Goal: Task Accomplishment & Management: Use online tool/utility

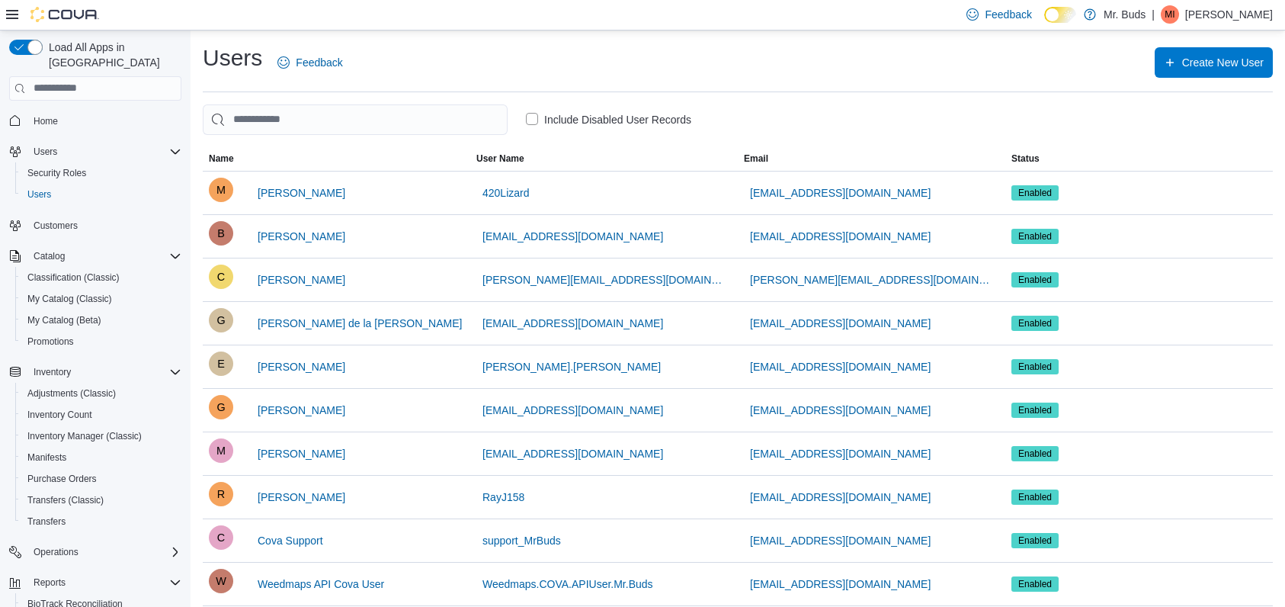
scroll to position [66, 0]
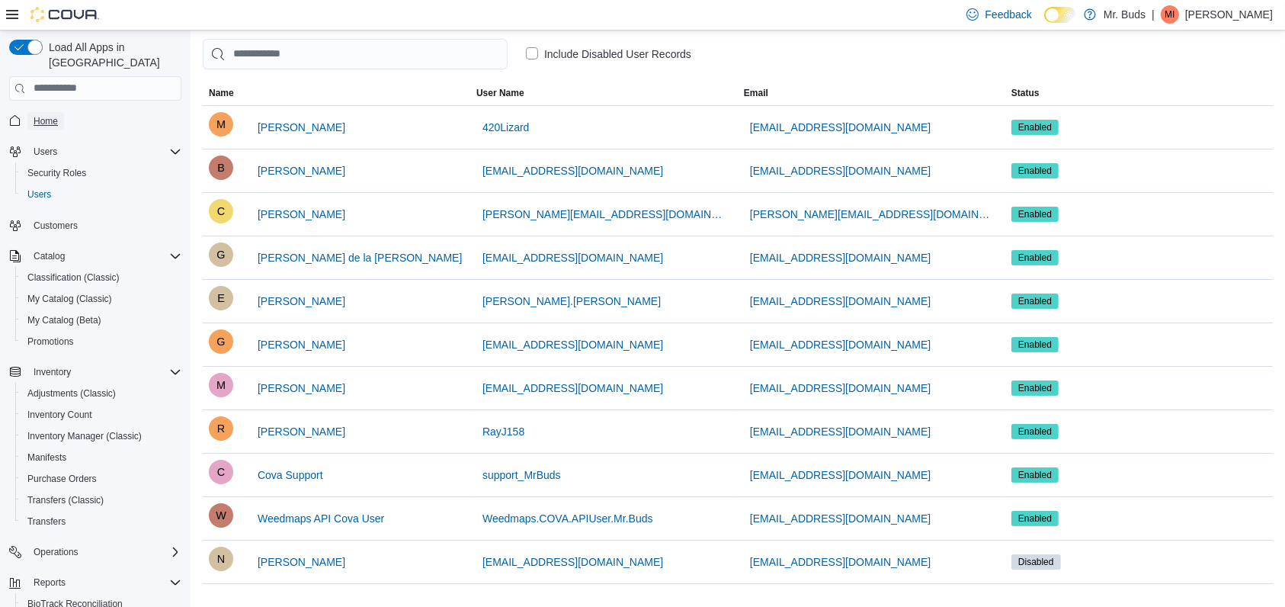
click at [44, 115] on span "Home" at bounding box center [46, 121] width 24 height 12
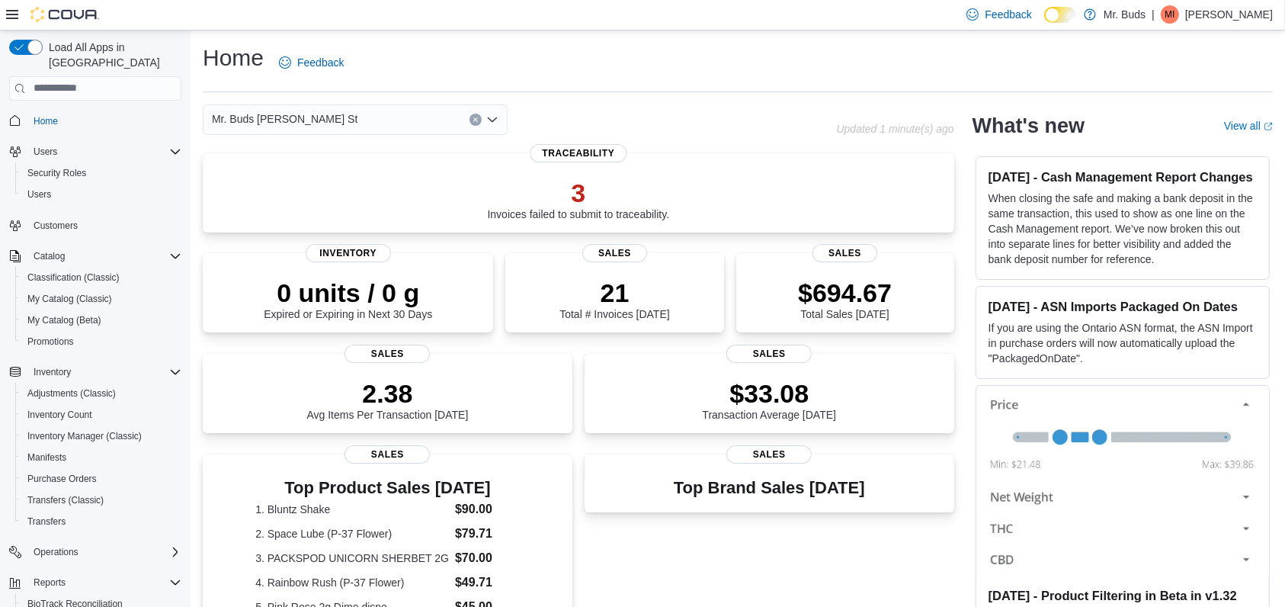
click at [360, 119] on div "Mr. Buds [PERSON_NAME] St" at bounding box center [355, 119] width 305 height 30
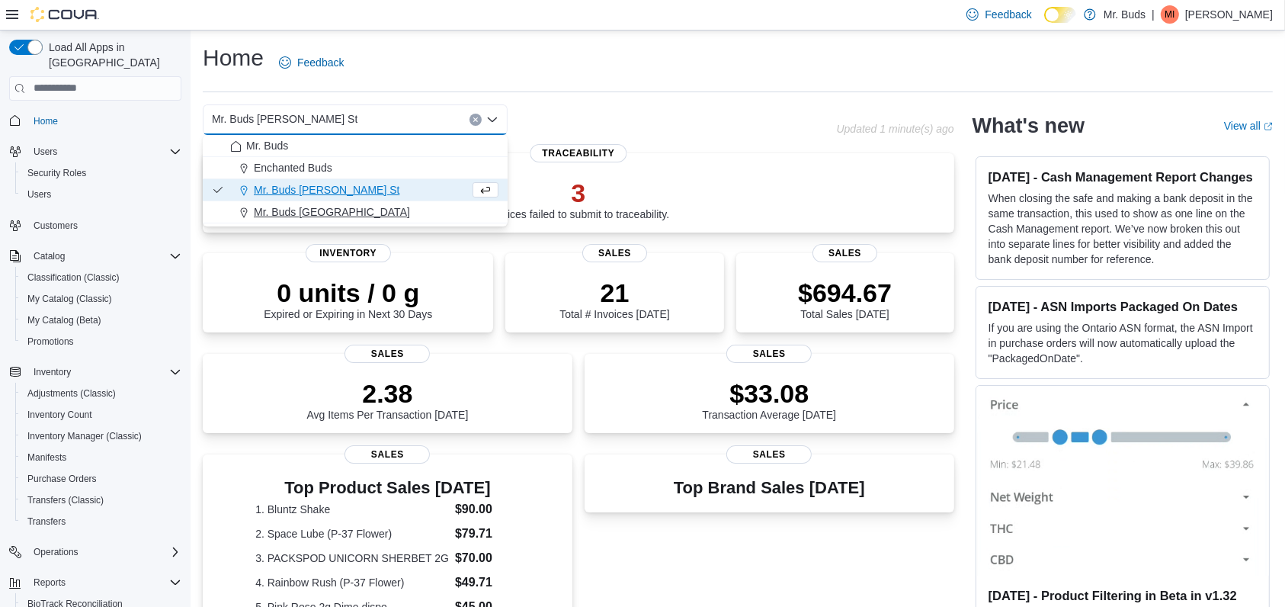
click at [402, 214] on div "Mr. Buds [GEOGRAPHIC_DATA]" at bounding box center [364, 211] width 268 height 15
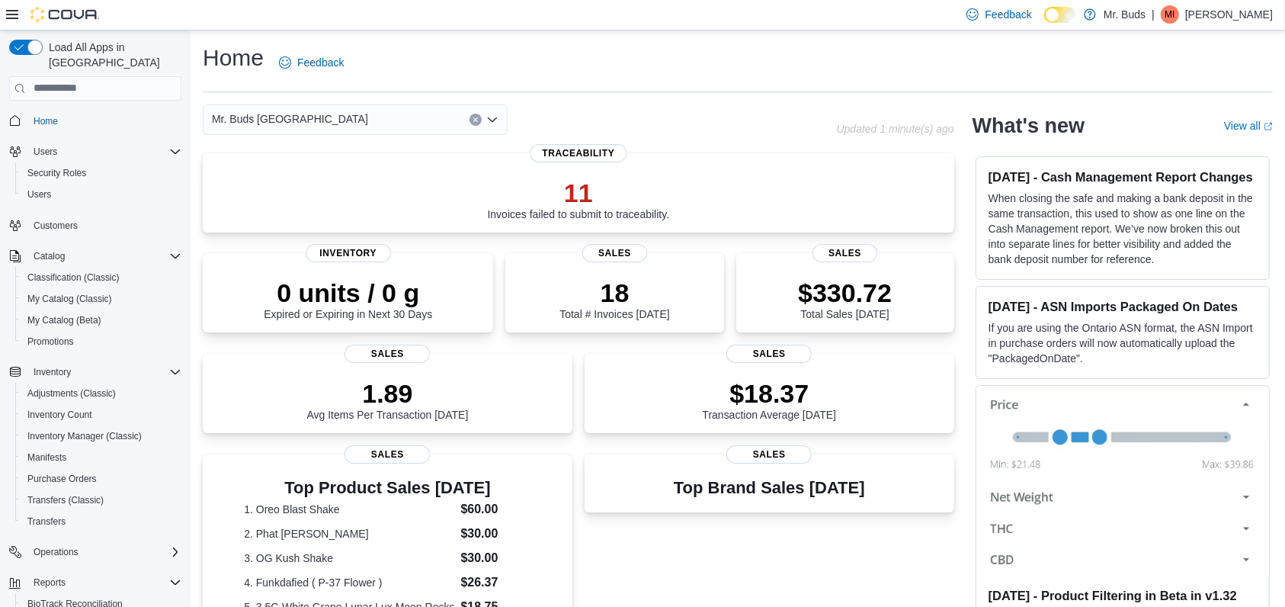
click at [354, 123] on div "Mr. Buds Prince Street Combo box. Selected. Mr. [GEOGRAPHIC_DATA]. Press Backsp…" at bounding box center [355, 119] width 305 height 30
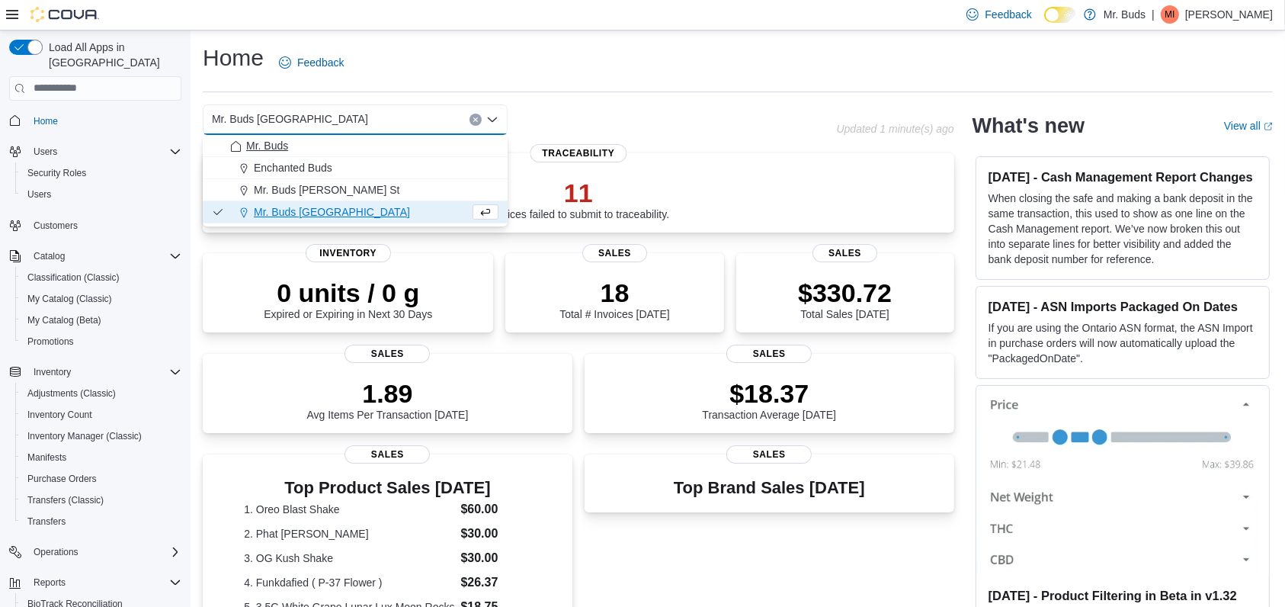
click at [355, 143] on div "Mr. Buds" at bounding box center [364, 145] width 268 height 15
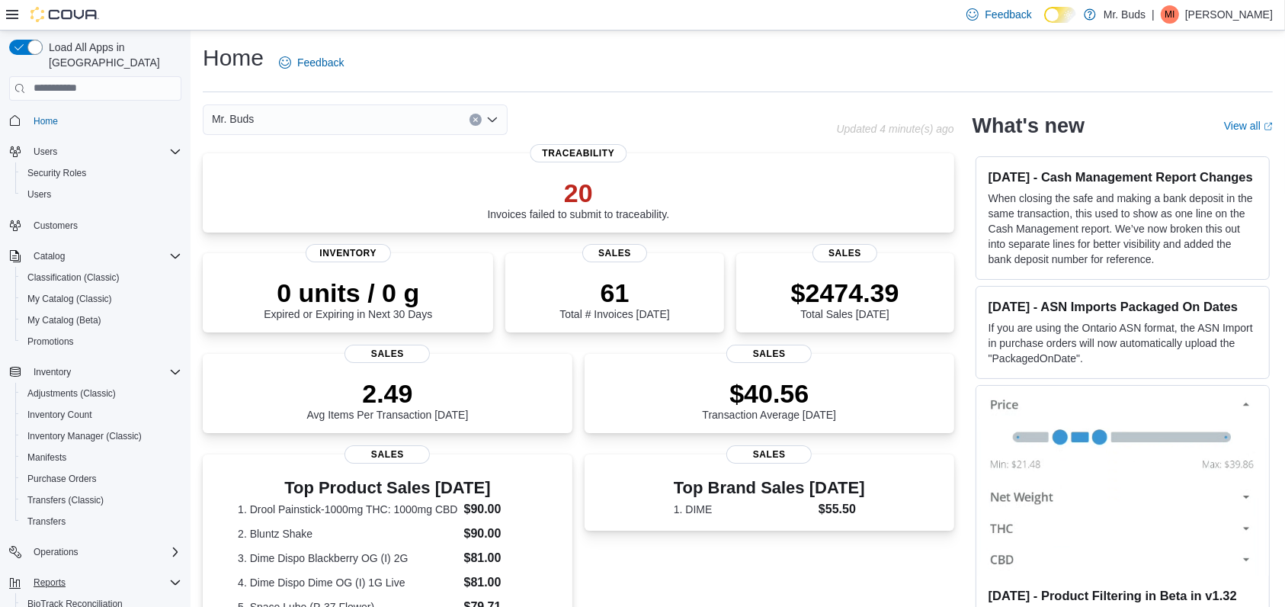
click at [108, 574] on div "Reports" at bounding box center [104, 582] width 154 height 18
click at [110, 573] on div "Reports" at bounding box center [104, 582] width 154 height 18
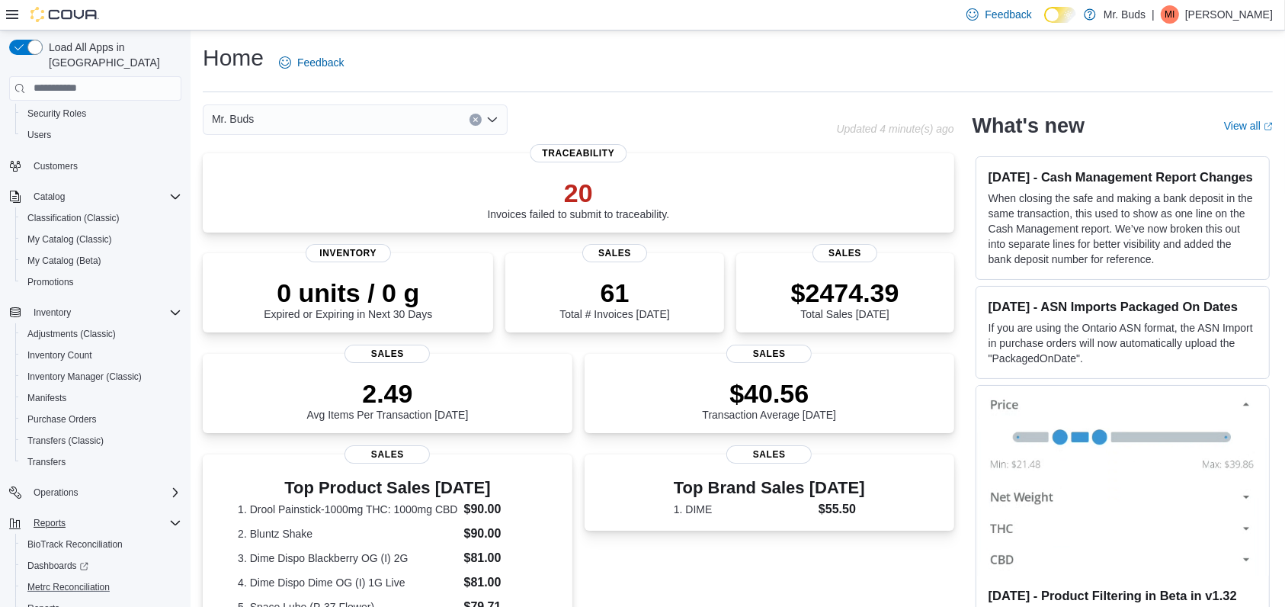
scroll to position [105, 0]
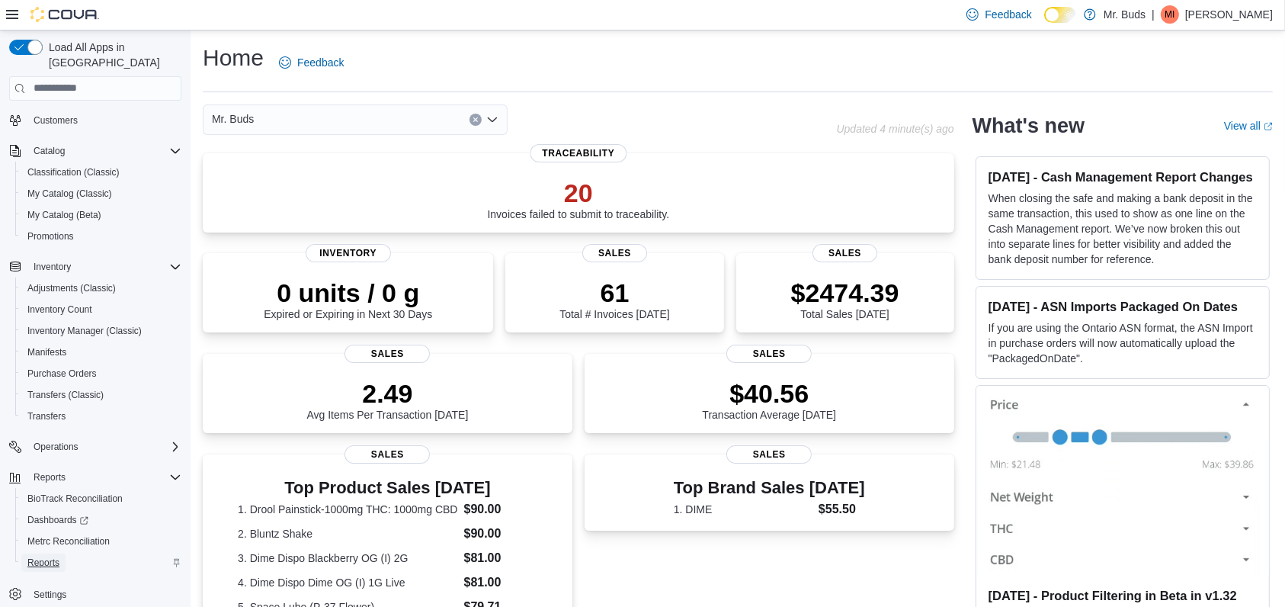
click at [49, 556] on span "Reports" at bounding box center [43, 562] width 32 height 12
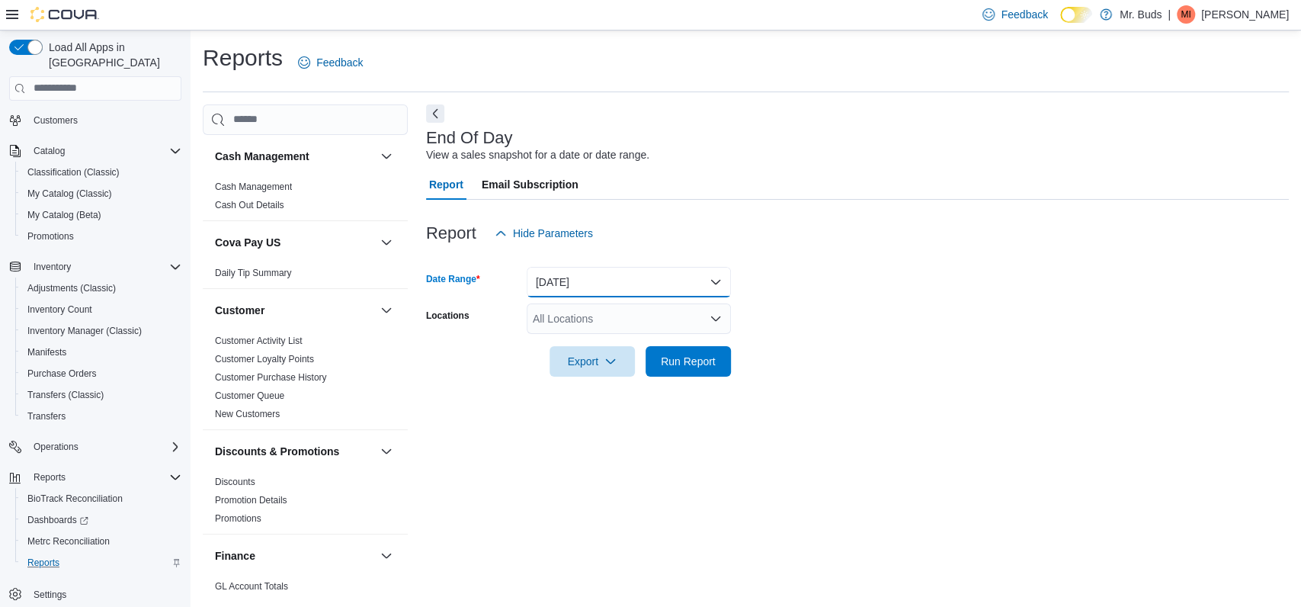
click at [610, 275] on button "[DATE]" at bounding box center [629, 282] width 204 height 30
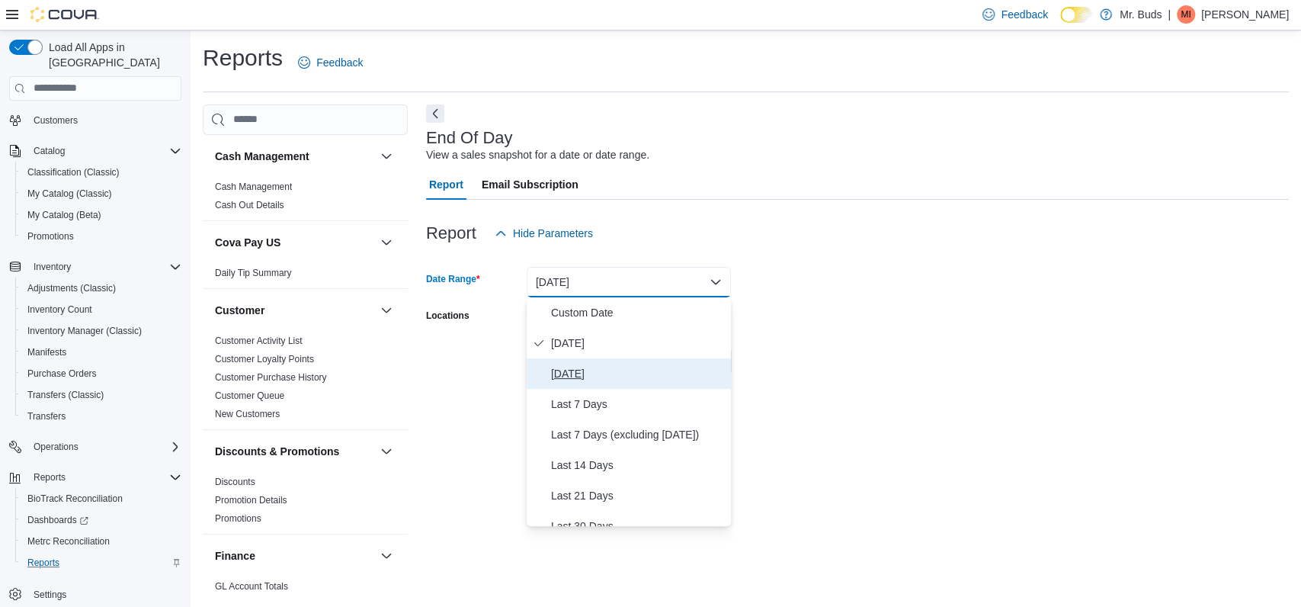
click at [608, 375] on span "[DATE]" at bounding box center [638, 373] width 174 height 18
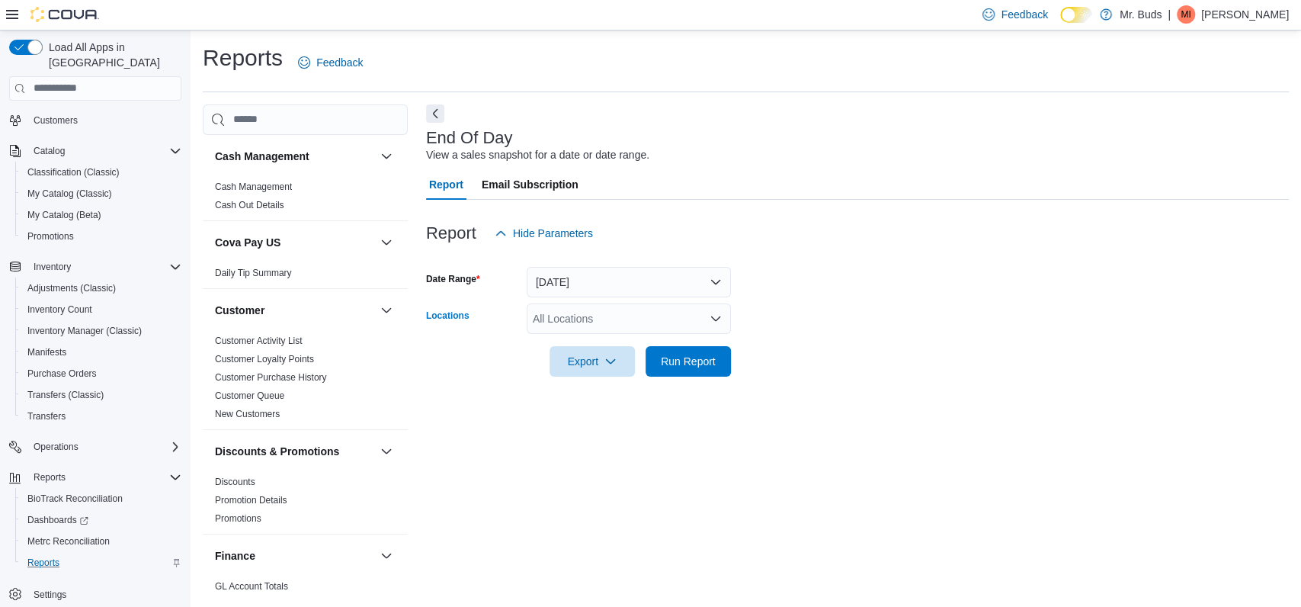
click at [604, 319] on div "All Locations" at bounding box center [629, 318] width 204 height 30
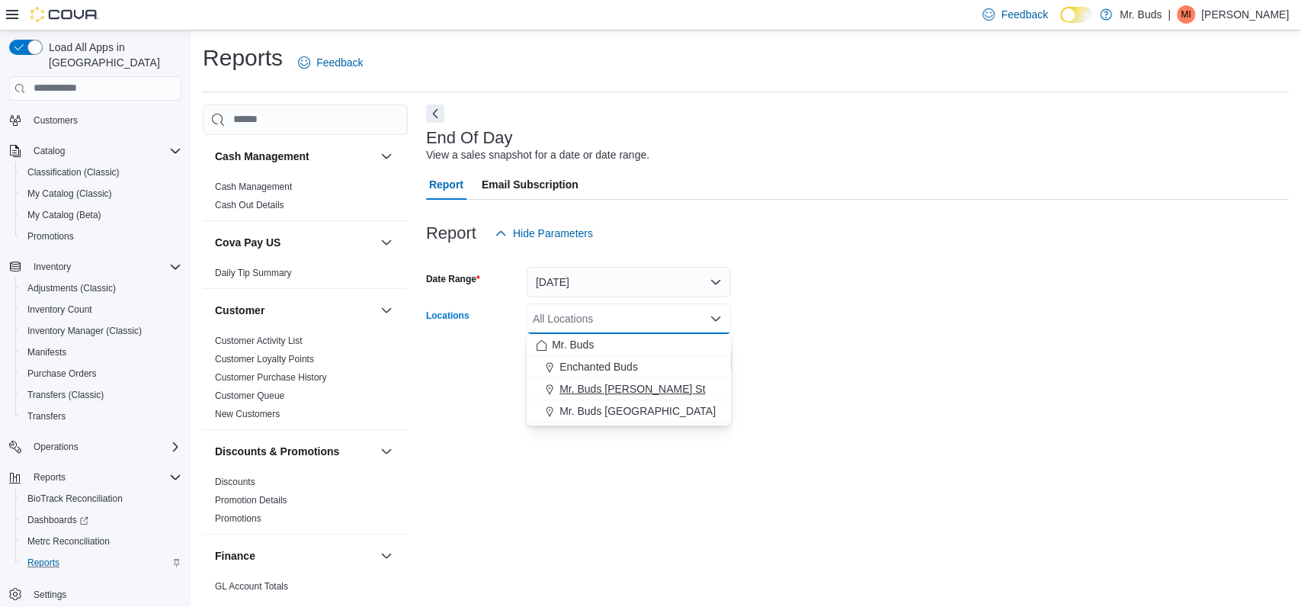
click at [607, 392] on span "Mr. Buds [PERSON_NAME] St" at bounding box center [633, 388] width 146 height 15
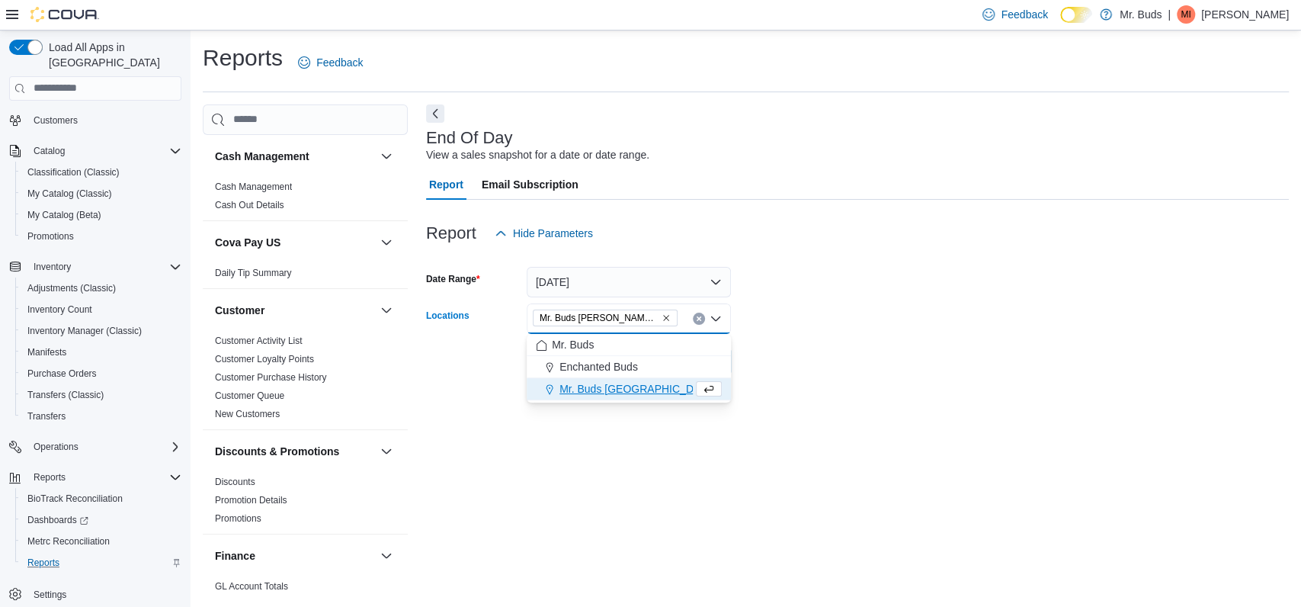
drag, startPoint x: 823, startPoint y: 374, endPoint x: 712, endPoint y: 402, distance: 114.8
click at [823, 374] on form "Date Range [DATE] Locations Mr. Buds [PERSON_NAME] [GEOGRAPHIC_DATA] box. Selec…" at bounding box center [857, 312] width 863 height 128
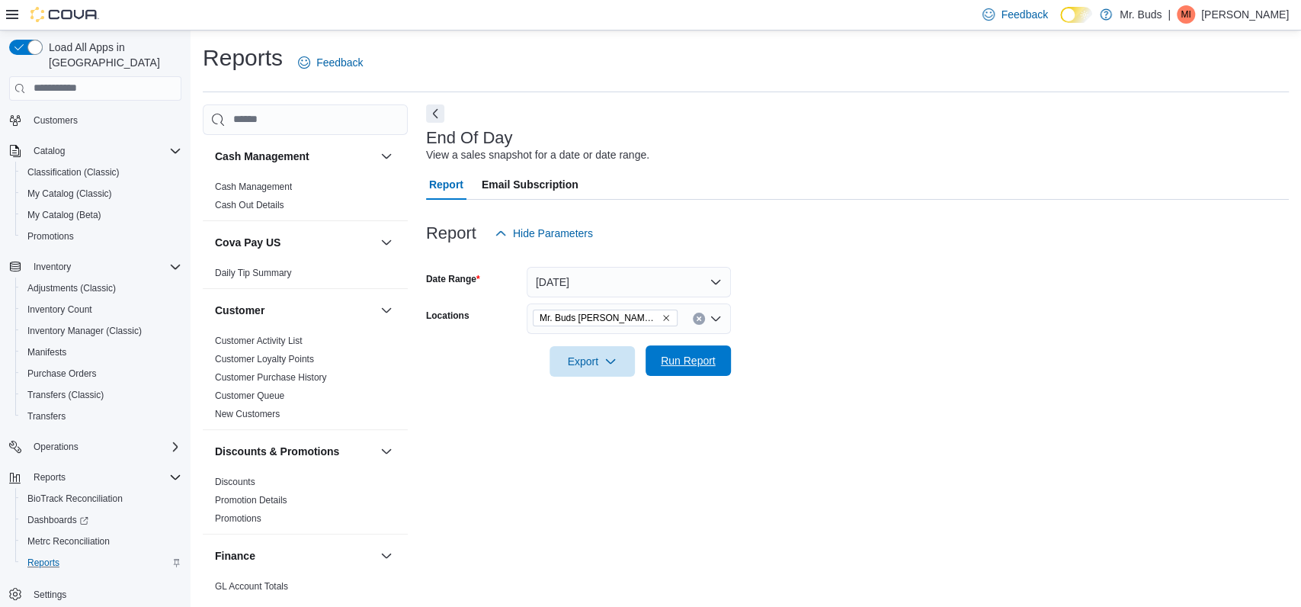
click at [679, 375] on span "Run Report" at bounding box center [688, 360] width 67 height 30
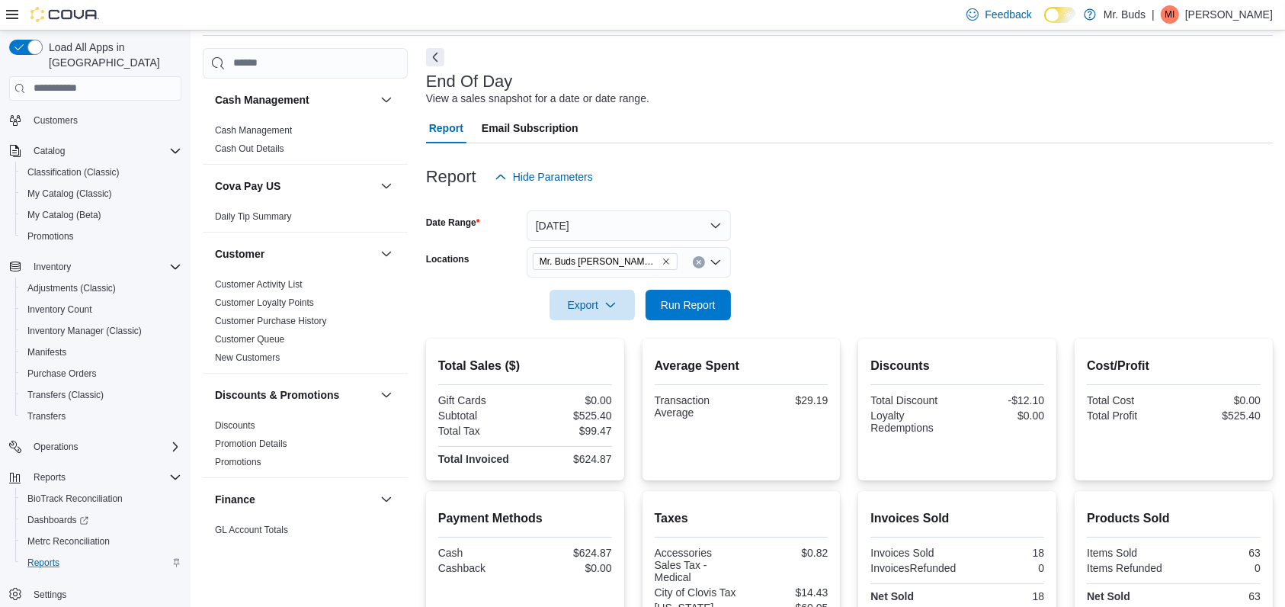
scroll to position [101, 0]
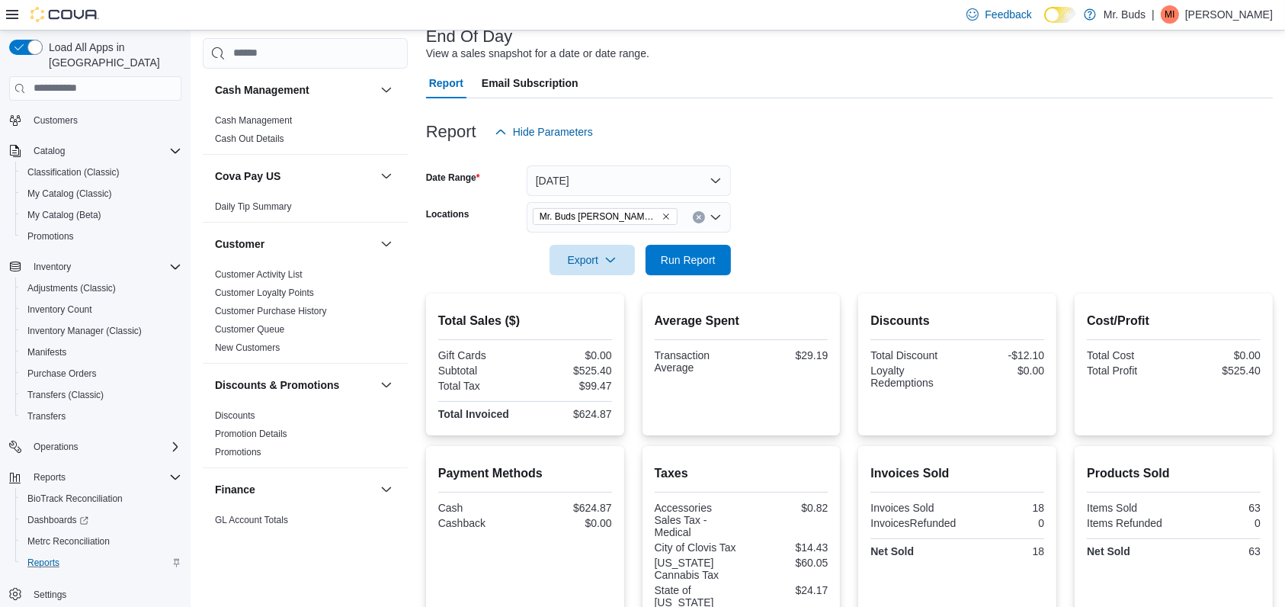
click at [662, 216] on icon "Remove Mr. Buds Norris St from selection in this group" at bounding box center [666, 216] width 9 height 9
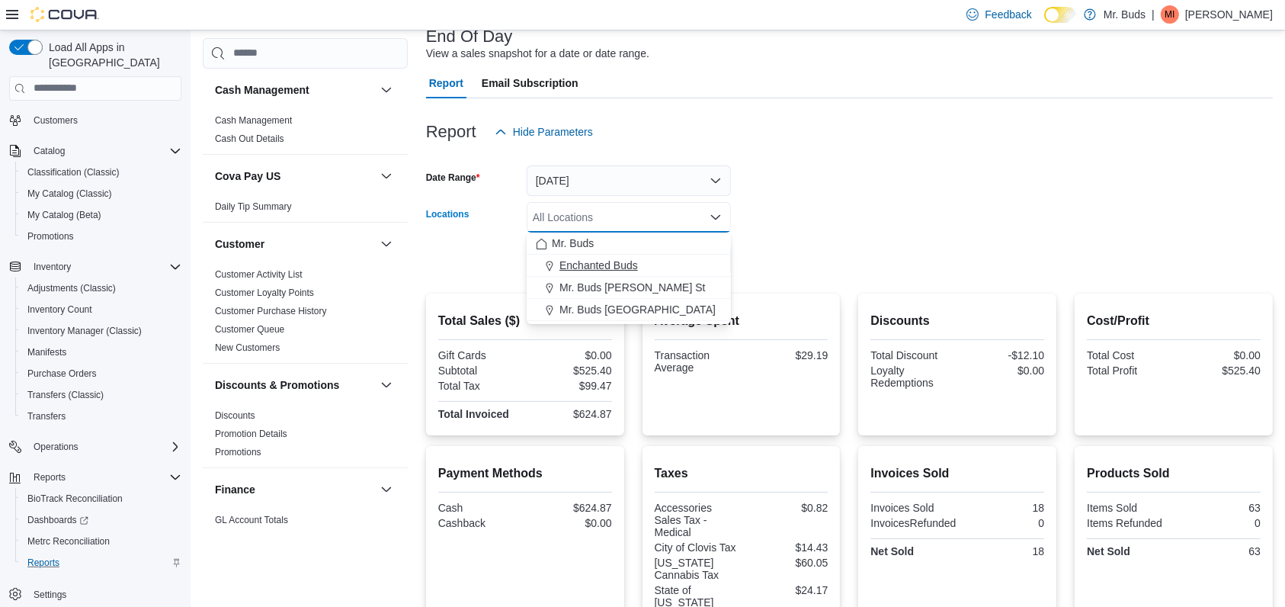
click at [616, 260] on span "Enchanted Buds" at bounding box center [599, 265] width 79 height 15
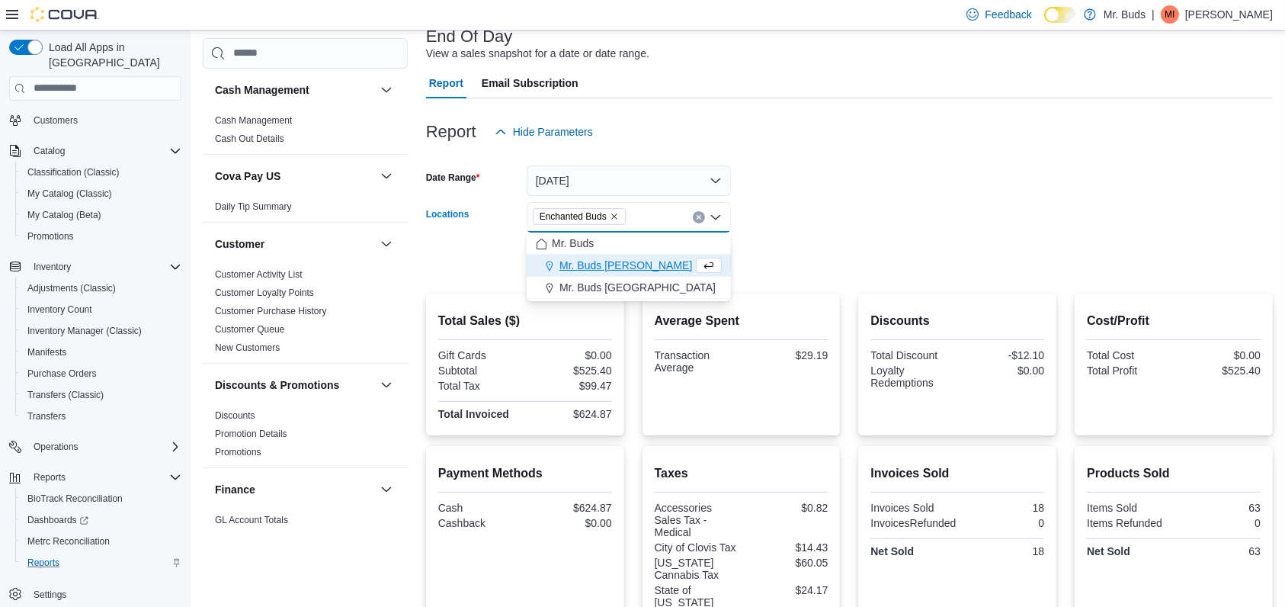
click at [864, 236] on div at bounding box center [849, 238] width 847 height 12
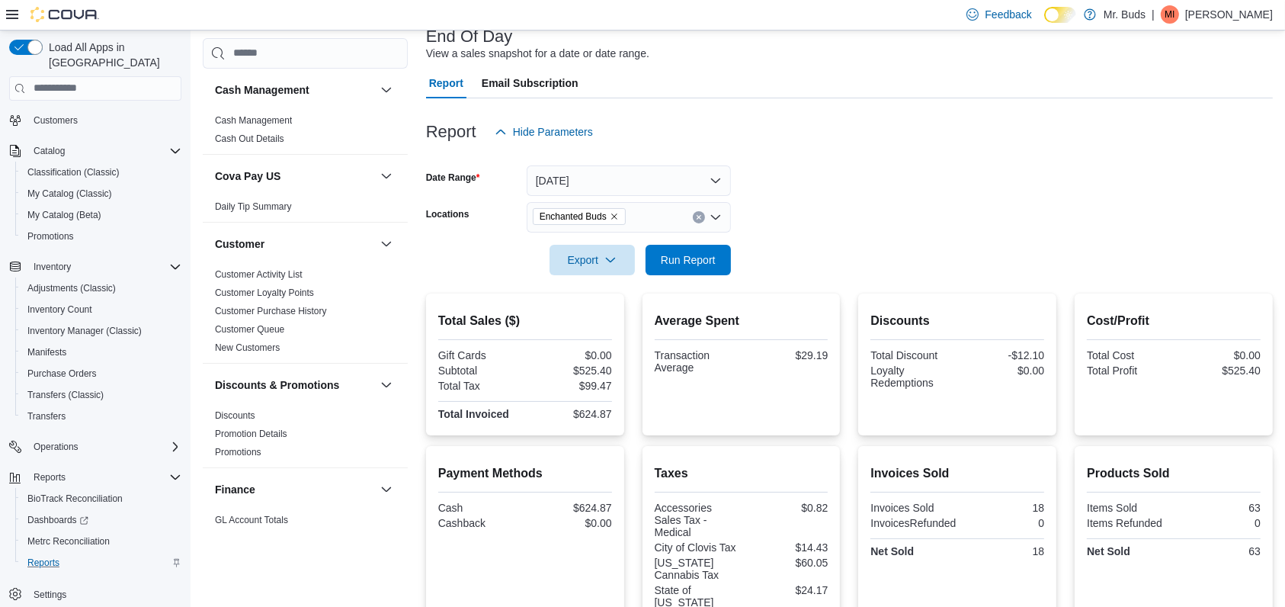
click at [614, 216] on icon "Remove Enchanted Buds from selection in this group" at bounding box center [614, 216] width 6 height 6
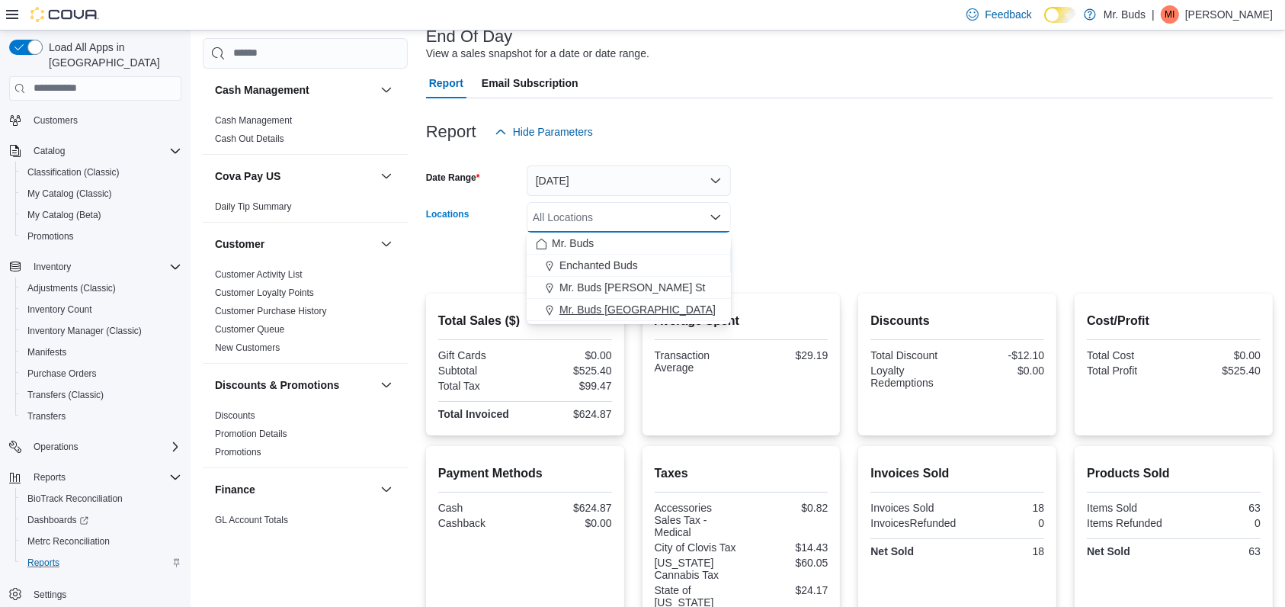
click at [634, 300] on button "Mr. Buds [GEOGRAPHIC_DATA]" at bounding box center [629, 310] width 204 height 22
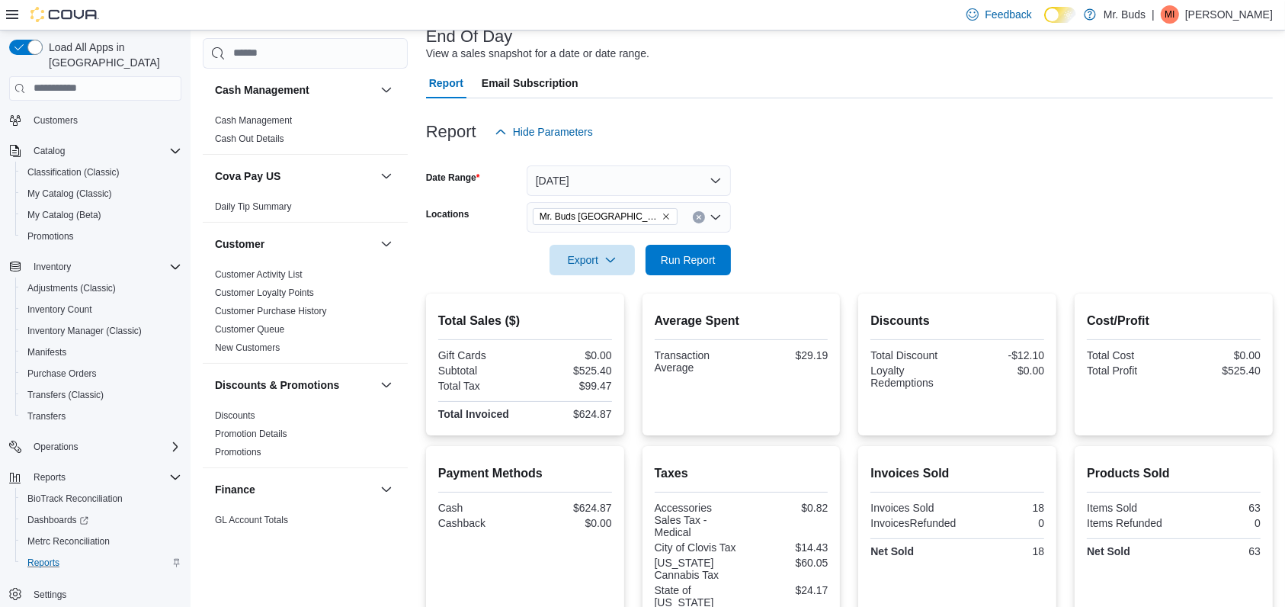
click at [826, 253] on form "Date Range [DATE] Locations Mr. Buds [GEOGRAPHIC_DATA] Export Run Report" at bounding box center [849, 211] width 847 height 128
click at [685, 249] on span "Run Report" at bounding box center [688, 259] width 67 height 30
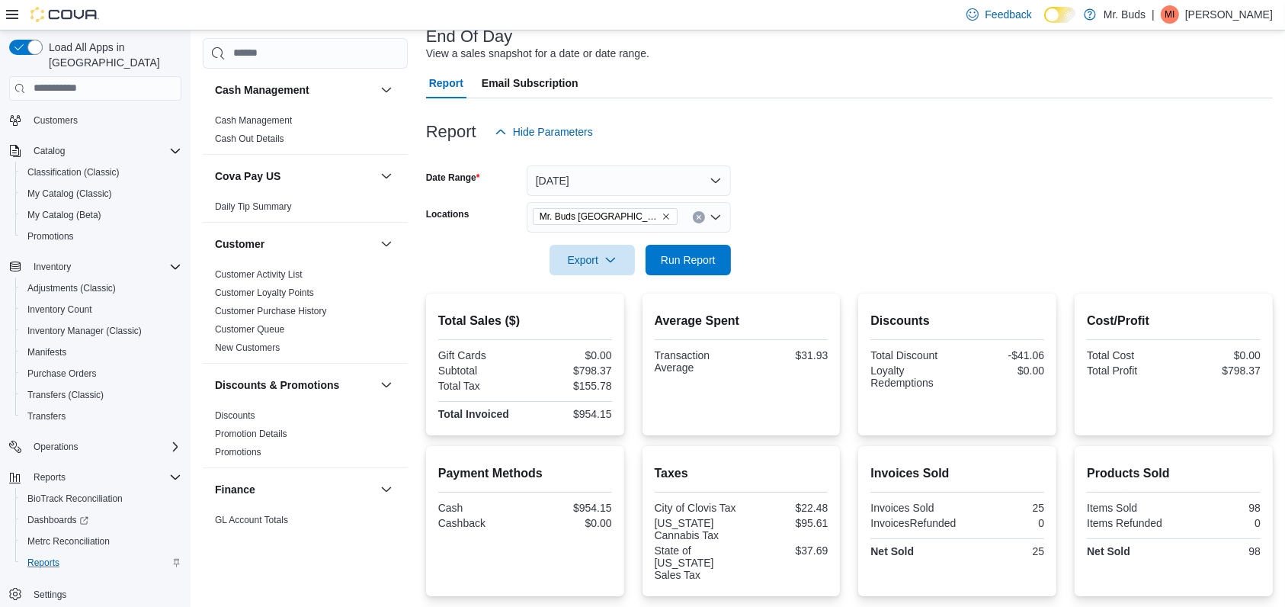
click at [644, 210] on span "Mr. Buds [GEOGRAPHIC_DATA]" at bounding box center [605, 216] width 145 height 17
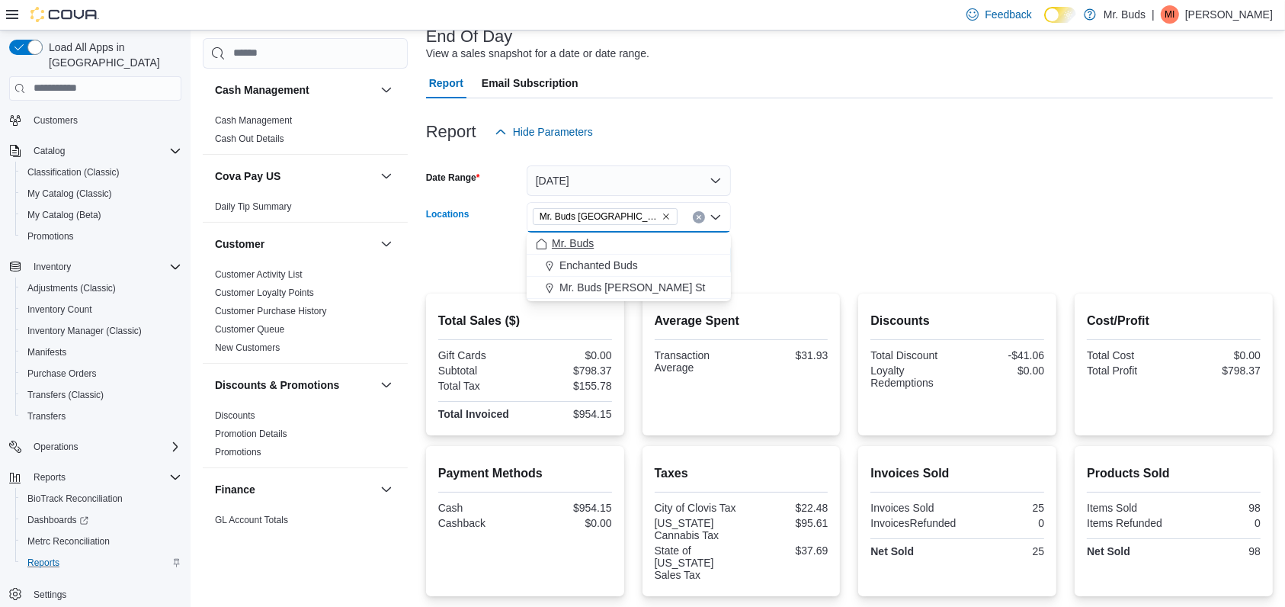
click at [636, 234] on button "Mr. Buds" at bounding box center [629, 243] width 204 height 22
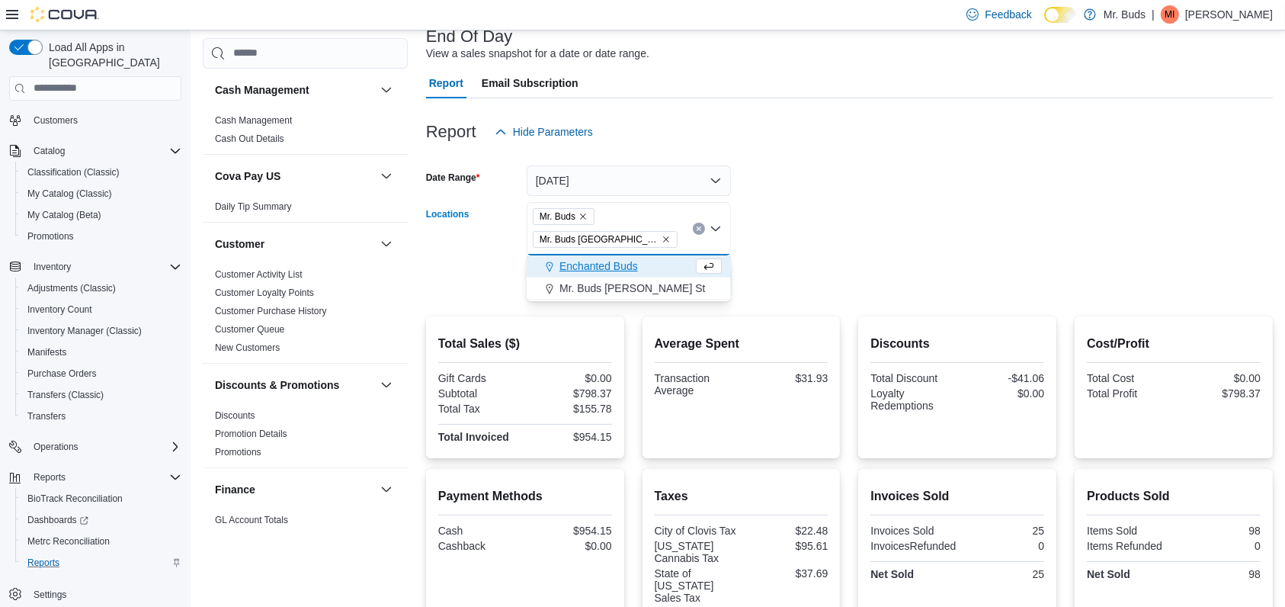
click at [662, 236] on icon "Remove Mr. Buds Prince Street from selection in this group" at bounding box center [666, 239] width 9 height 9
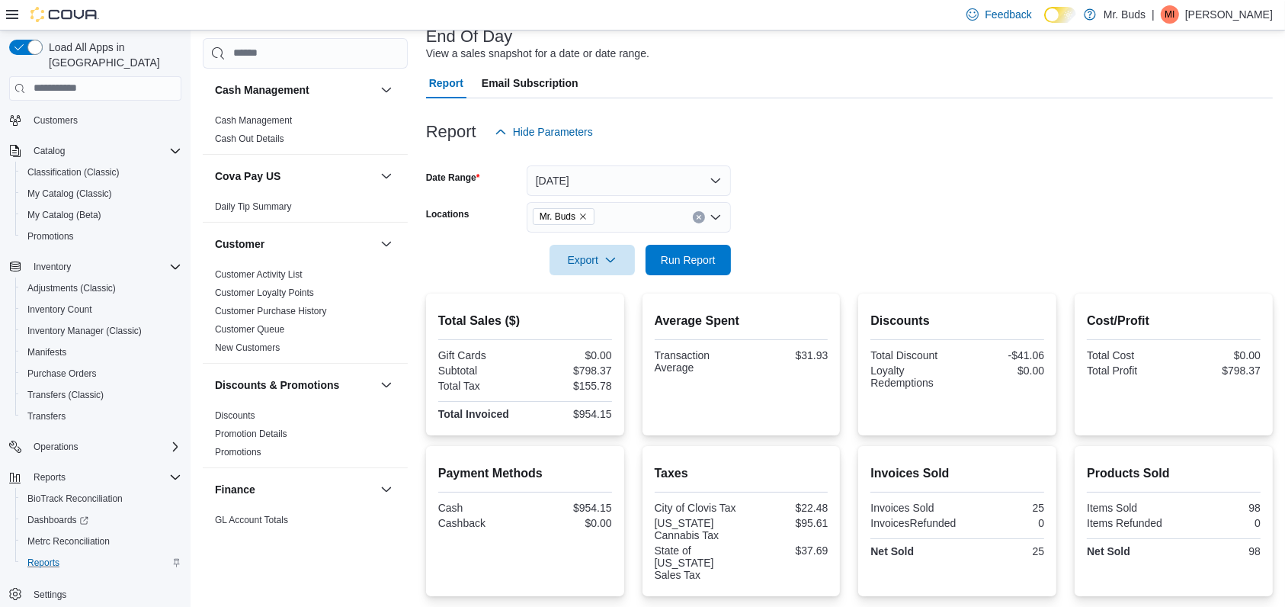
click at [830, 217] on form "Date Range [DATE] Locations Mr. Buds Export Run Report" at bounding box center [849, 211] width 847 height 128
click at [702, 253] on span "Run Report" at bounding box center [688, 259] width 55 height 15
